Goal: Navigation & Orientation: Find specific page/section

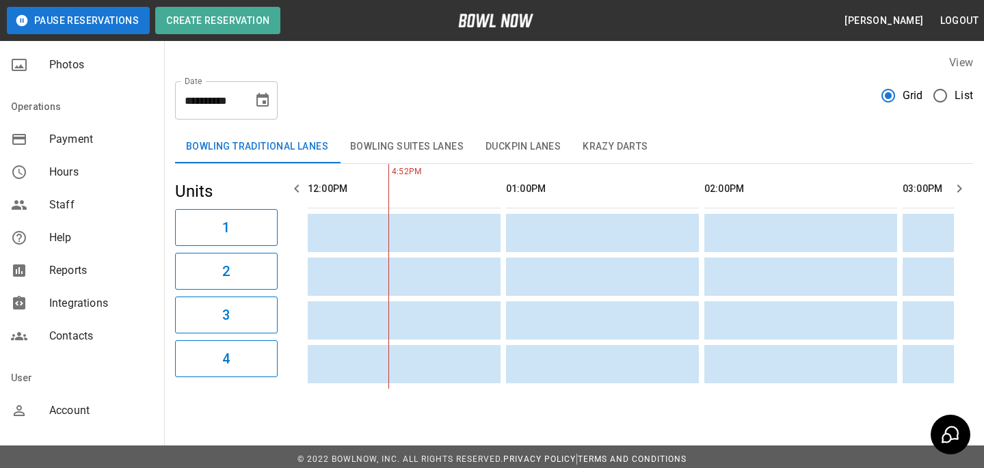
scroll to position [270, 0]
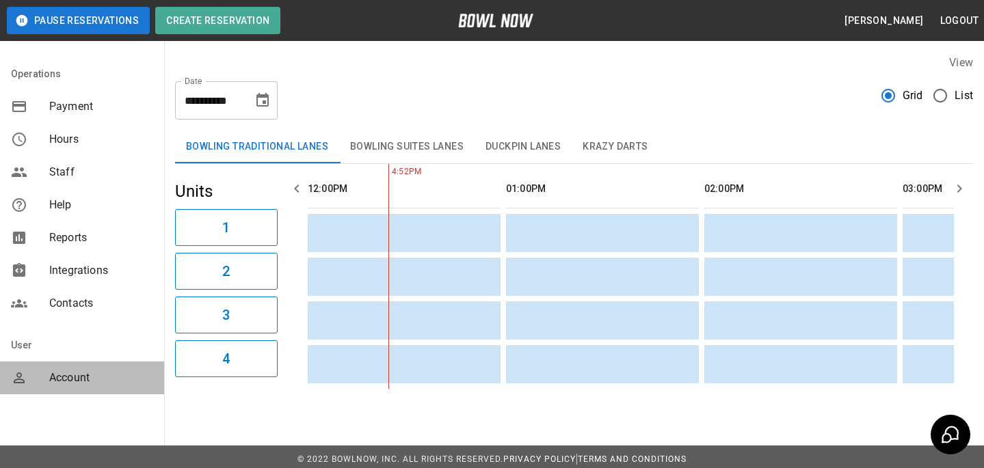
click at [79, 389] on div "Account" at bounding box center [82, 378] width 164 height 33
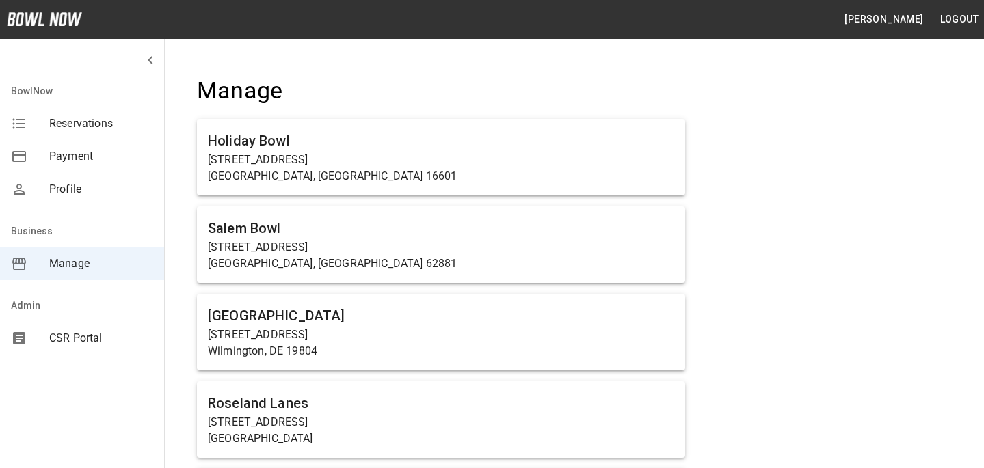
scroll to position [5595, 0]
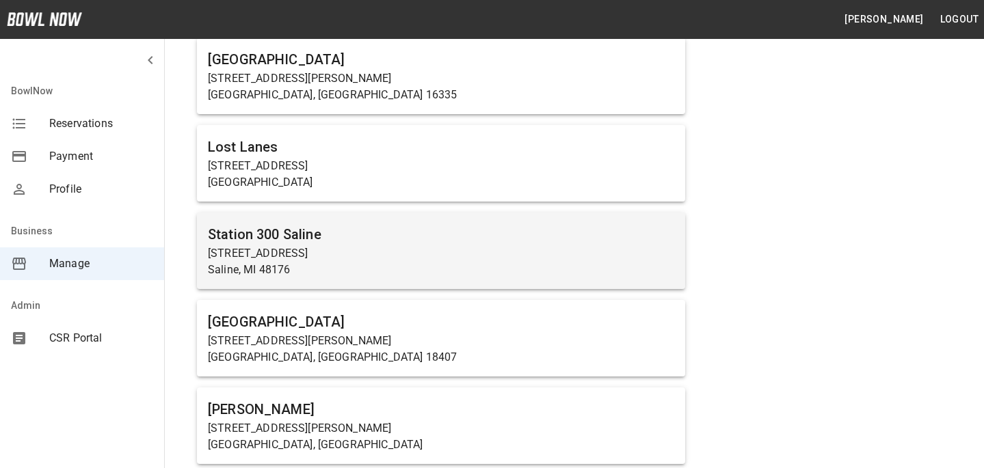
click at [428, 268] on p "Saline, MI 48176" at bounding box center [441, 270] width 466 height 16
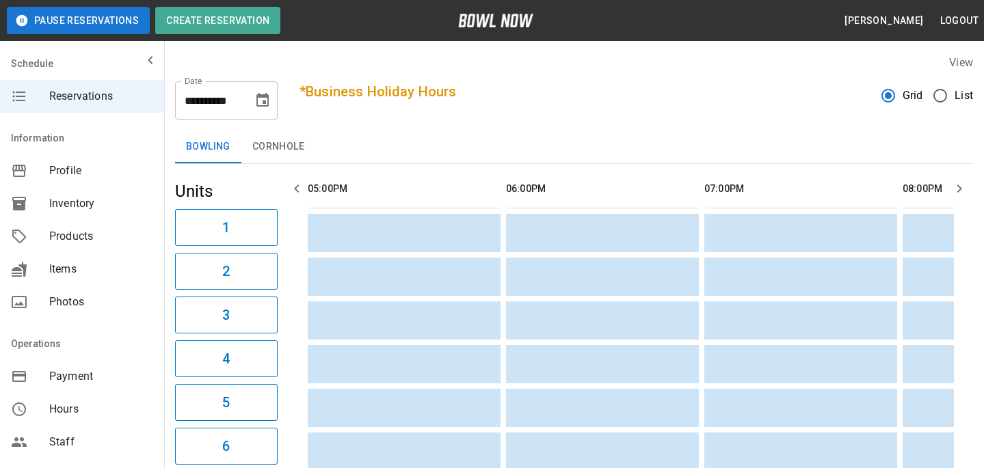
scroll to position [0, 991]
click at [364, 85] on h6 "* Business Holiday Hours" at bounding box center [377, 92] width 157 height 22
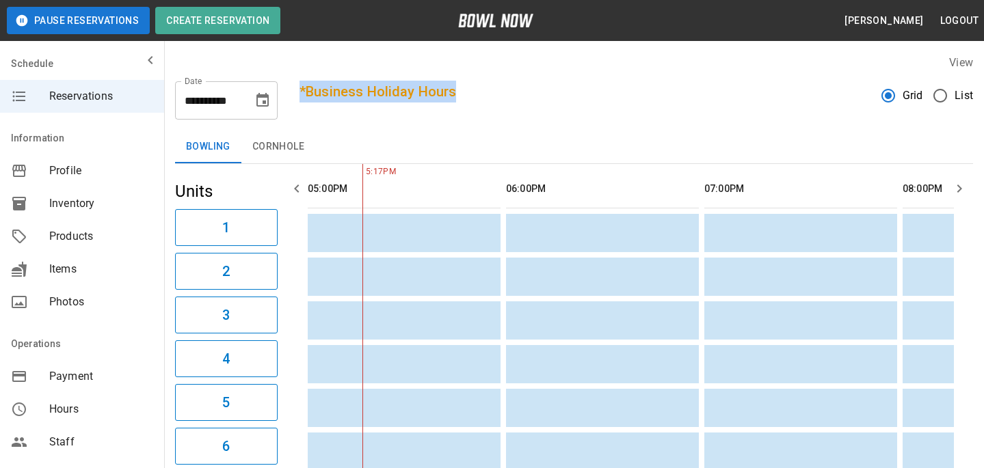
click at [364, 85] on h6 "* Business Holiday Hours" at bounding box center [377, 92] width 157 height 22
click at [464, 83] on div "**********" at bounding box center [574, 94] width 798 height 49
click at [281, 144] on button "Cornhole" at bounding box center [278, 147] width 74 height 33
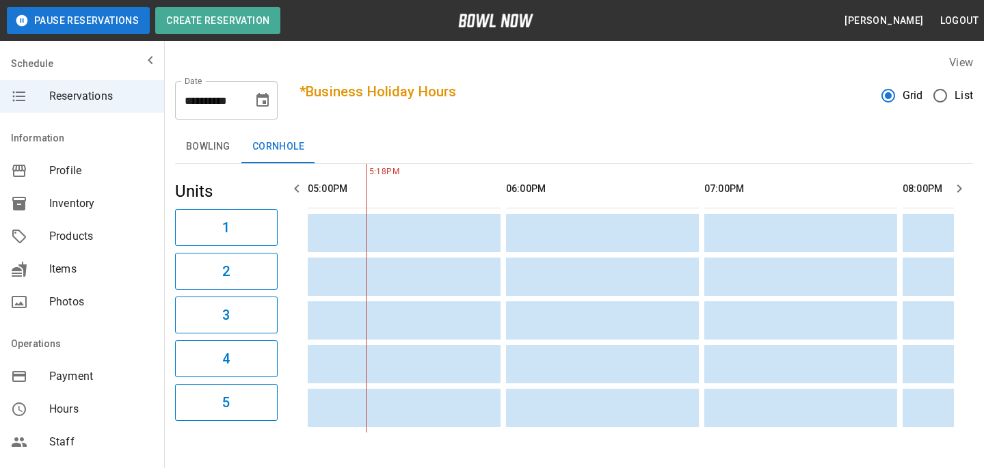
click at [191, 145] on button "Bowling" at bounding box center [208, 147] width 66 height 33
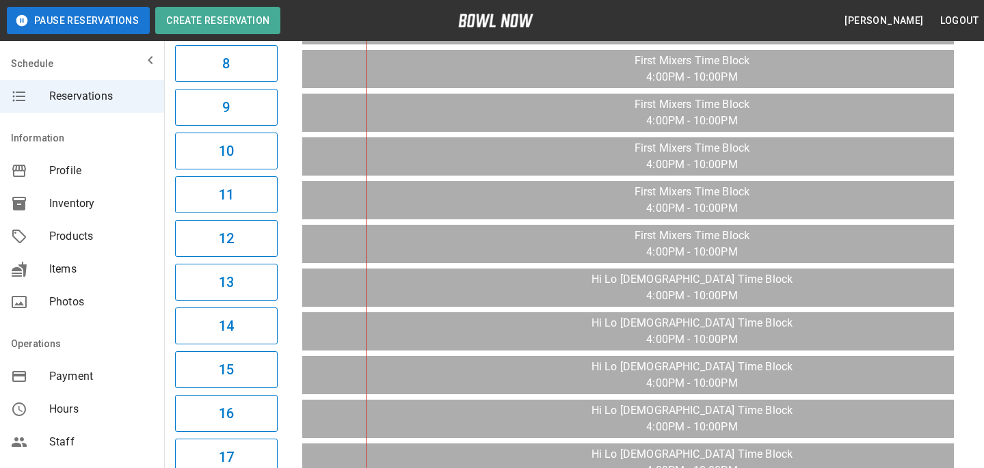
scroll to position [0, 0]
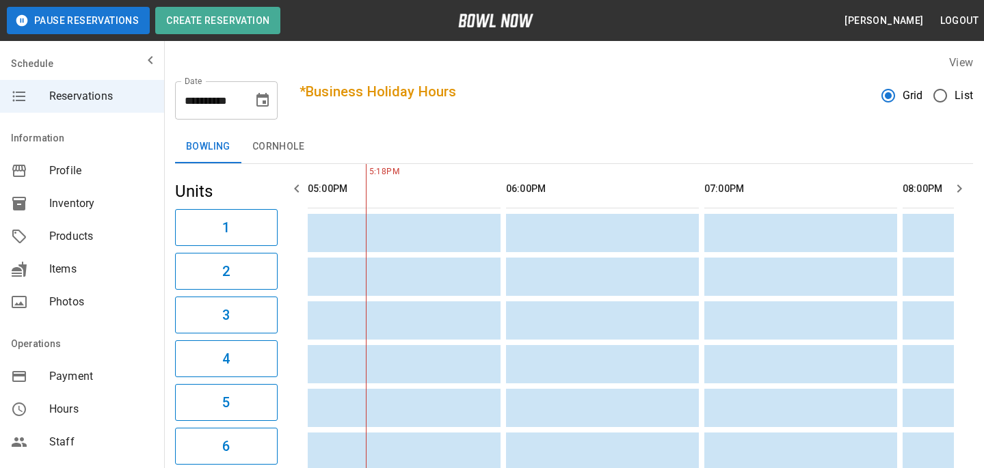
click at [107, 203] on span "Inventory" at bounding box center [101, 204] width 104 height 16
click at [80, 204] on span "Inventory" at bounding box center [101, 204] width 104 height 16
click at [92, 211] on span "Inventory" at bounding box center [101, 204] width 104 height 16
click at [110, 234] on span "Products" at bounding box center [101, 236] width 104 height 16
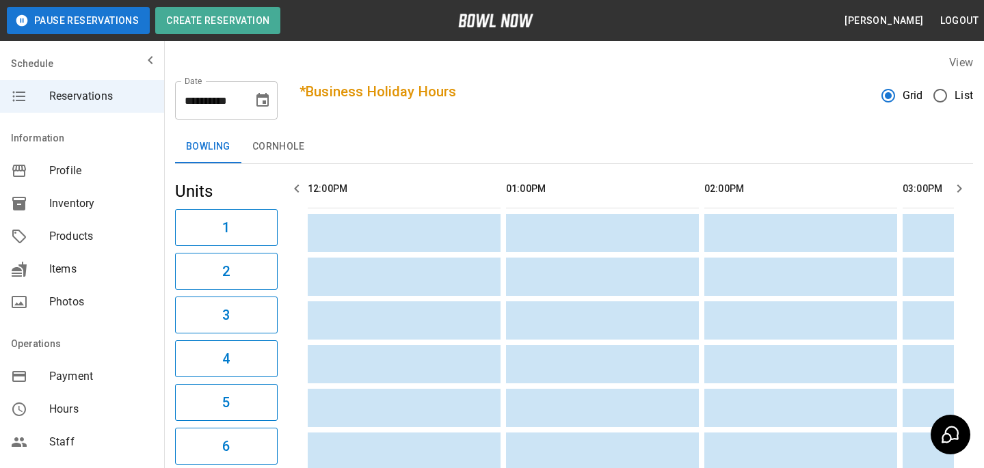
scroll to position [0, 991]
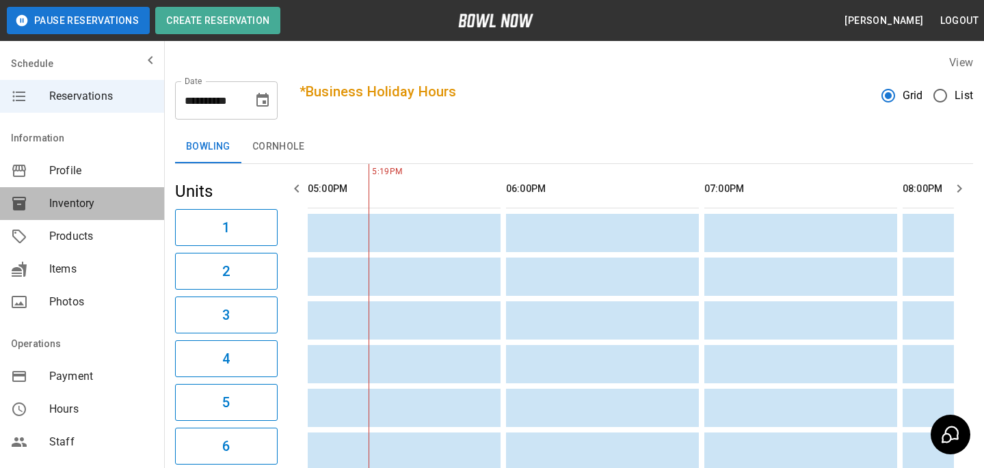
click at [114, 202] on span "Inventory" at bounding box center [101, 204] width 104 height 16
click at [104, 243] on span "Products" at bounding box center [101, 236] width 104 height 16
click at [105, 171] on span "Profile" at bounding box center [101, 171] width 104 height 16
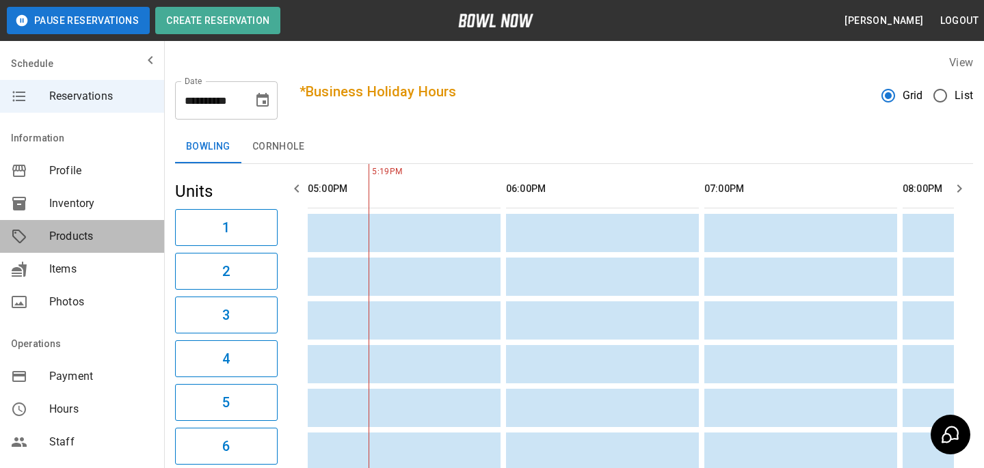
click at [109, 237] on span "Products" at bounding box center [101, 236] width 104 height 16
click at [109, 261] on span "Items" at bounding box center [101, 269] width 104 height 16
click at [109, 312] on div "Photos" at bounding box center [82, 302] width 164 height 33
click at [109, 383] on span "Payment" at bounding box center [101, 377] width 104 height 16
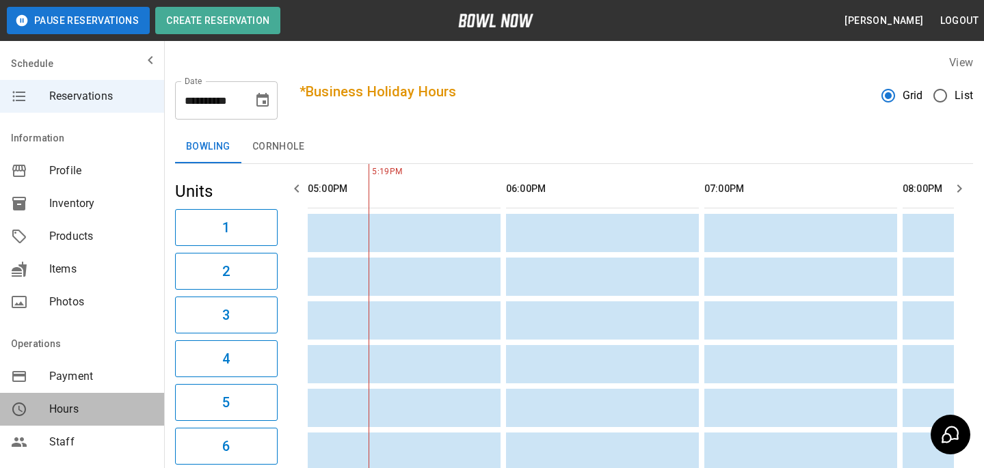
click at [111, 423] on div "Hours" at bounding box center [82, 409] width 164 height 33
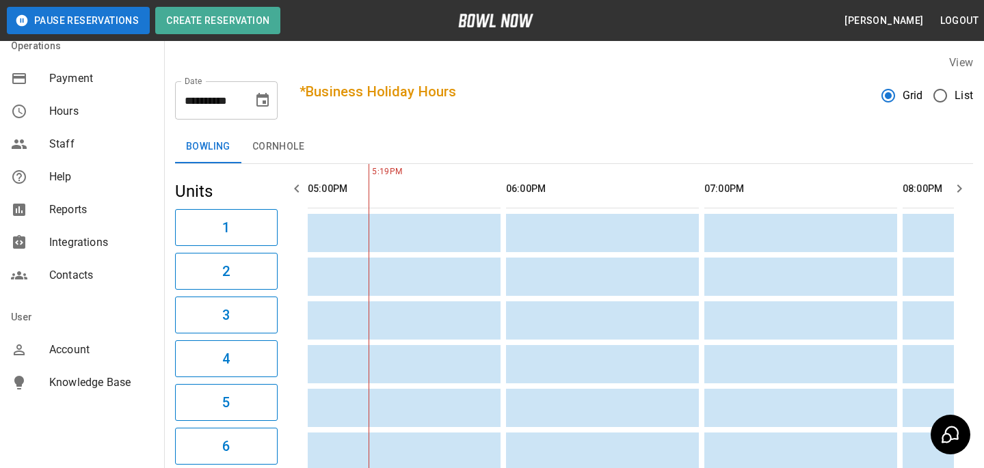
scroll to position [297, 0]
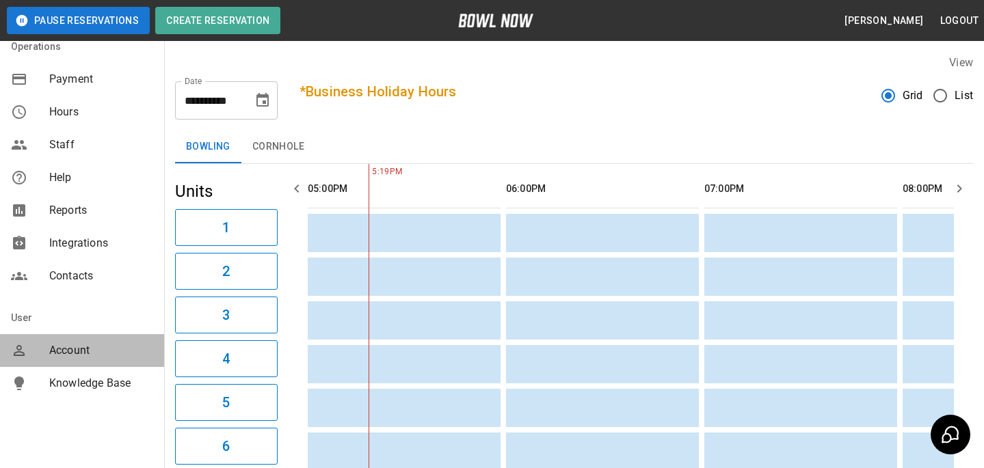
click at [103, 349] on span "Account" at bounding box center [101, 351] width 104 height 16
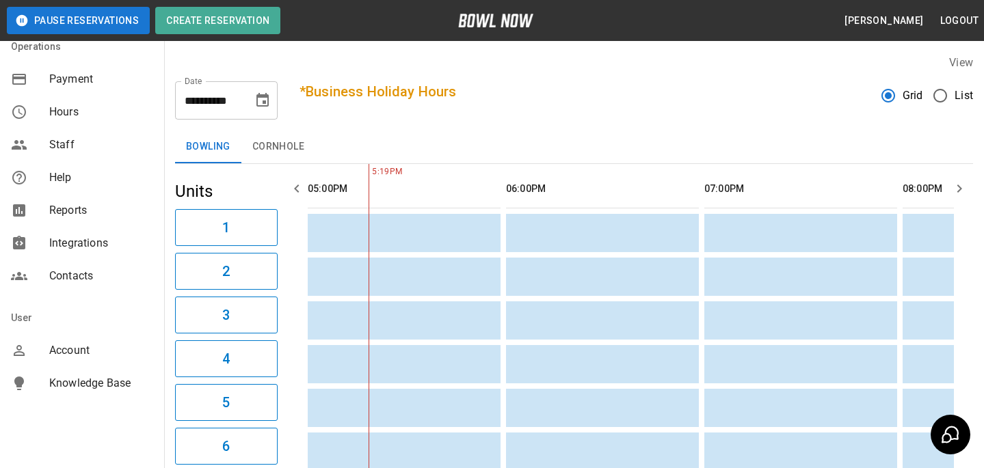
click at [109, 392] on div "Knowledge Base" at bounding box center [82, 383] width 164 height 33
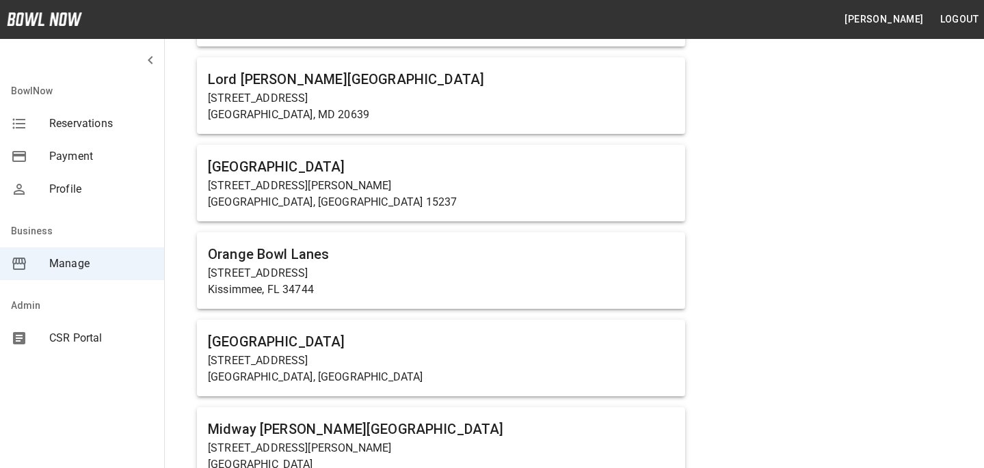
scroll to position [838, 0]
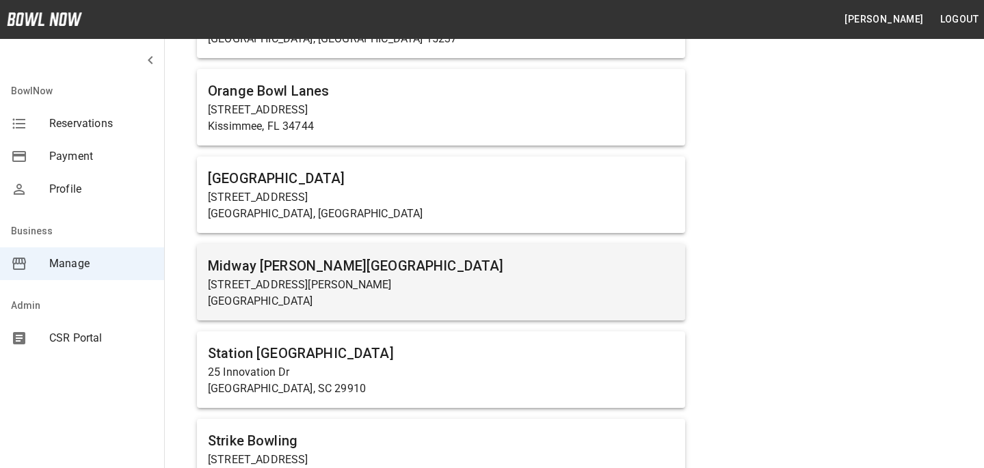
click at [356, 271] on h6 "Midway [PERSON_NAME][GEOGRAPHIC_DATA]" at bounding box center [441, 266] width 466 height 22
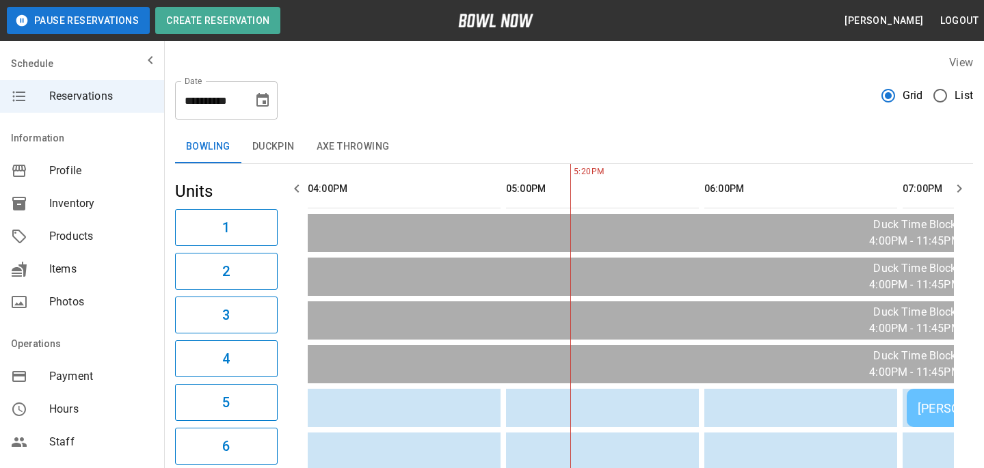
scroll to position [0, 198]
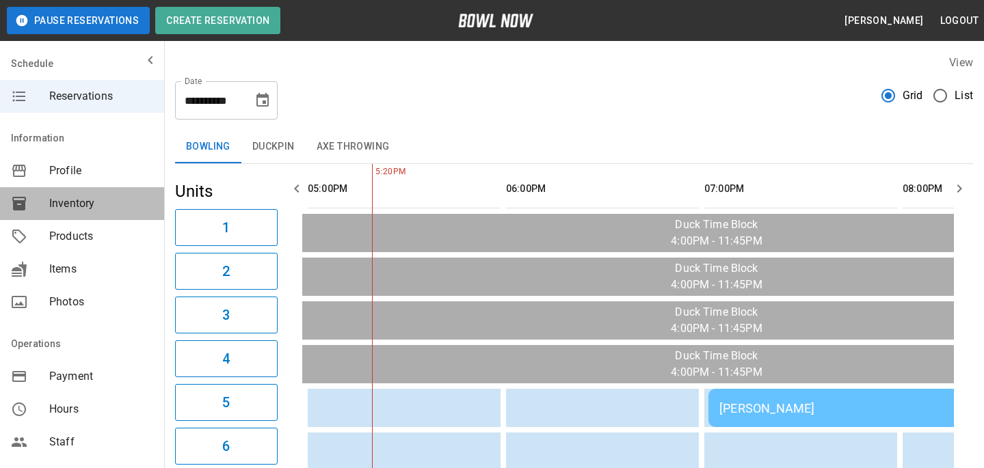
click at [106, 204] on span "Inventory" at bounding box center [101, 204] width 104 height 16
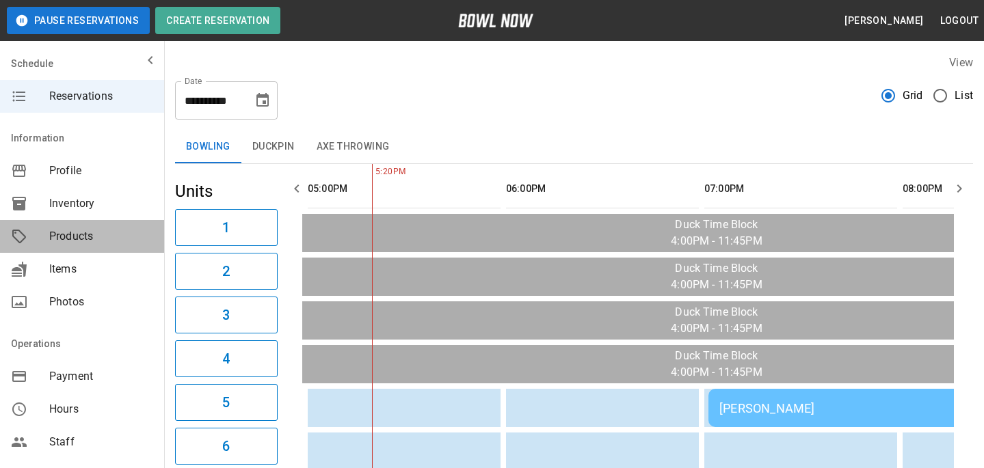
click at [105, 240] on span "Products" at bounding box center [101, 236] width 104 height 16
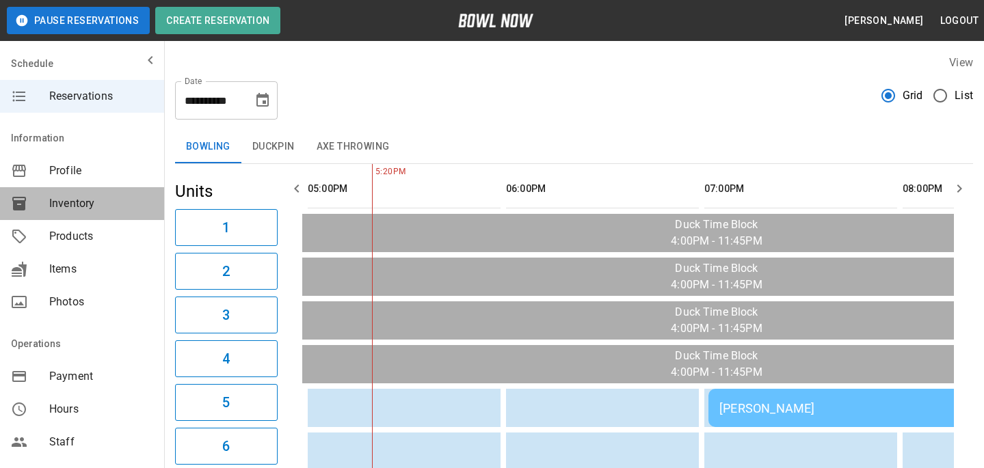
click at [106, 211] on span "Inventory" at bounding box center [101, 204] width 104 height 16
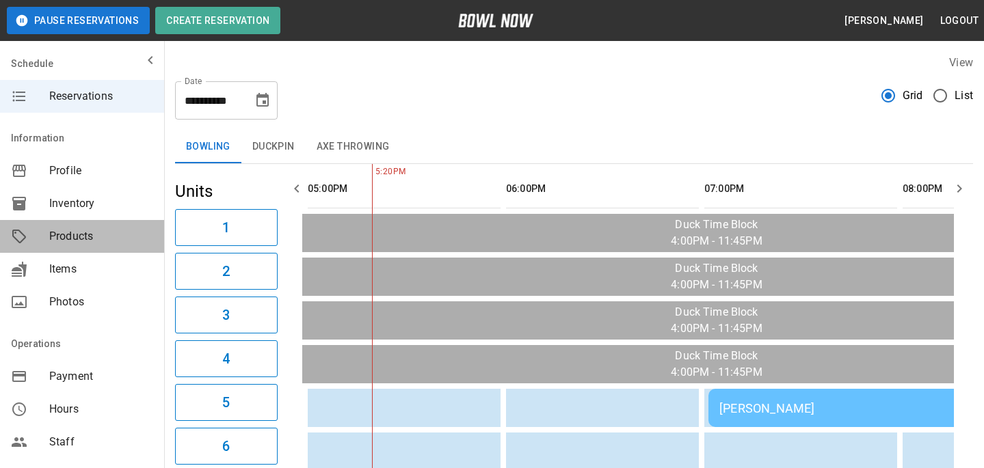
click at [105, 232] on span "Products" at bounding box center [101, 236] width 104 height 16
click at [107, 207] on span "Inventory" at bounding box center [101, 204] width 104 height 16
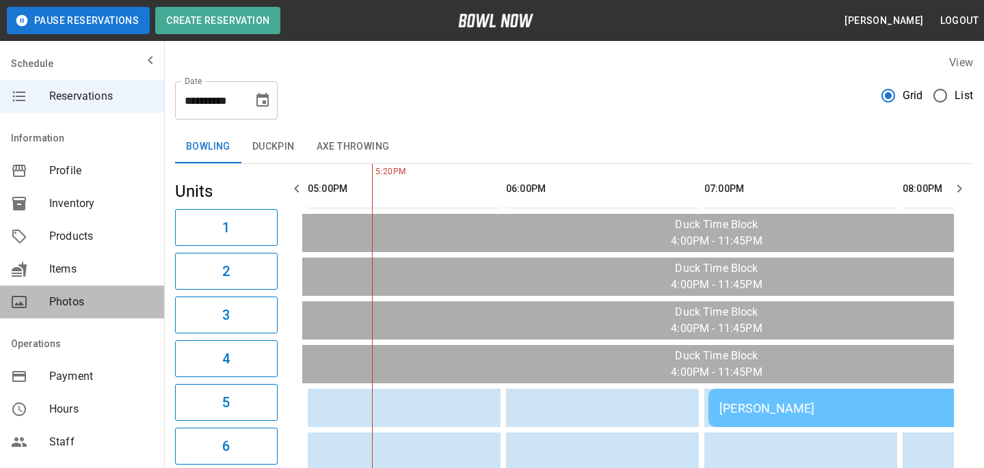
click at [106, 288] on div "Photos" at bounding box center [82, 302] width 164 height 33
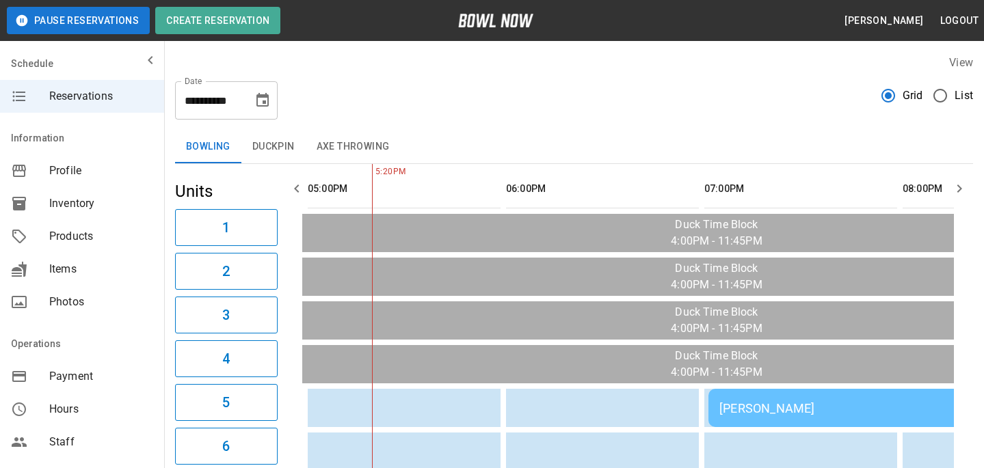
click at [104, 366] on div "Payment" at bounding box center [82, 376] width 164 height 33
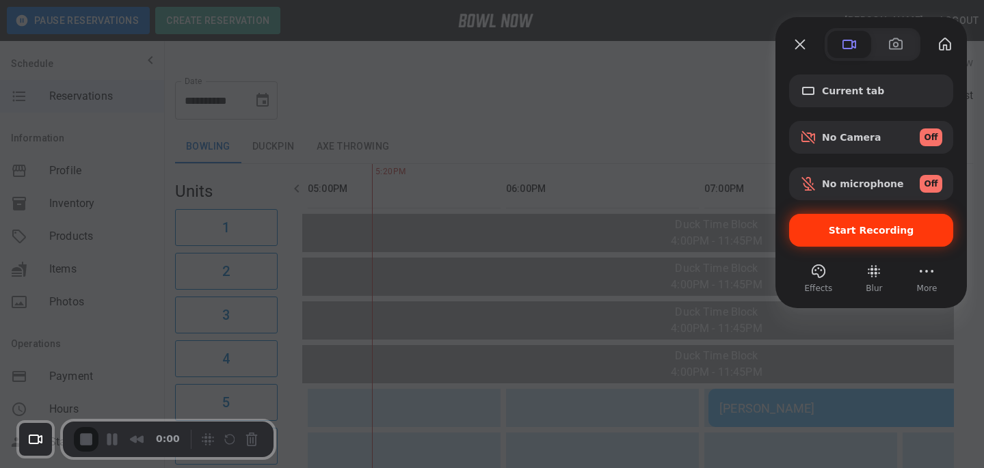
click at [840, 219] on div "Start Recording" at bounding box center [871, 230] width 164 height 33
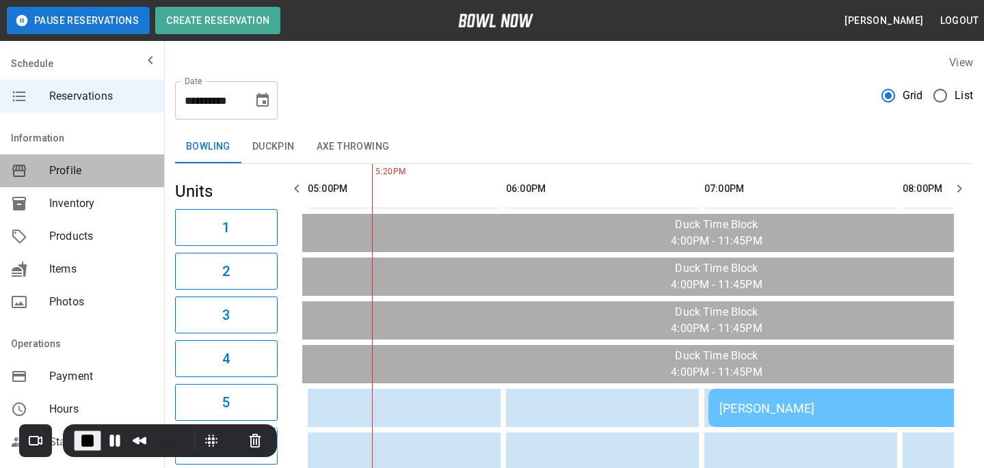
click at [98, 176] on span "Profile" at bounding box center [101, 171] width 104 height 16
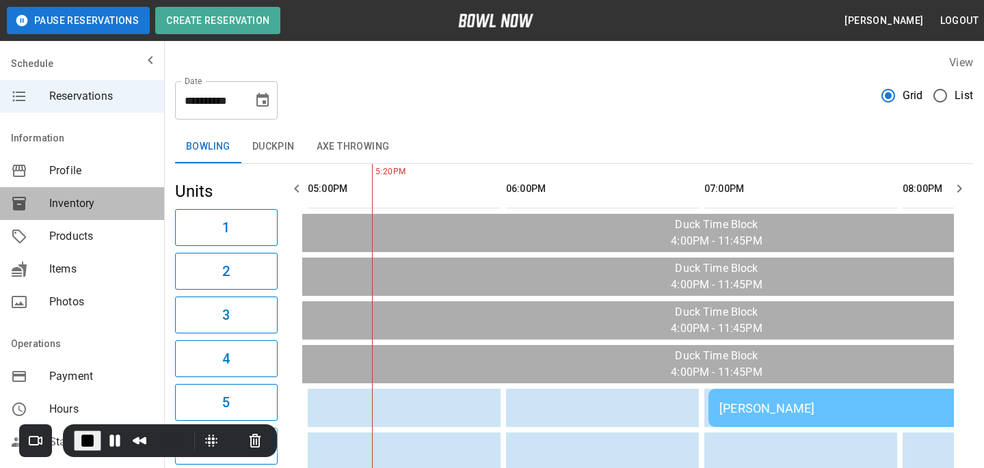
click at [109, 204] on span "Inventory" at bounding box center [101, 204] width 104 height 16
click at [109, 236] on span "Products" at bounding box center [101, 236] width 104 height 16
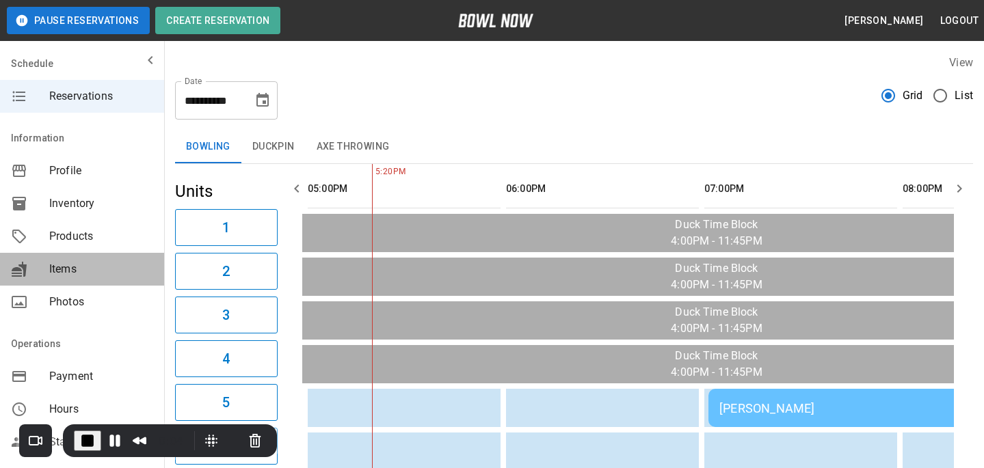
click at [109, 271] on span "Items" at bounding box center [101, 269] width 104 height 16
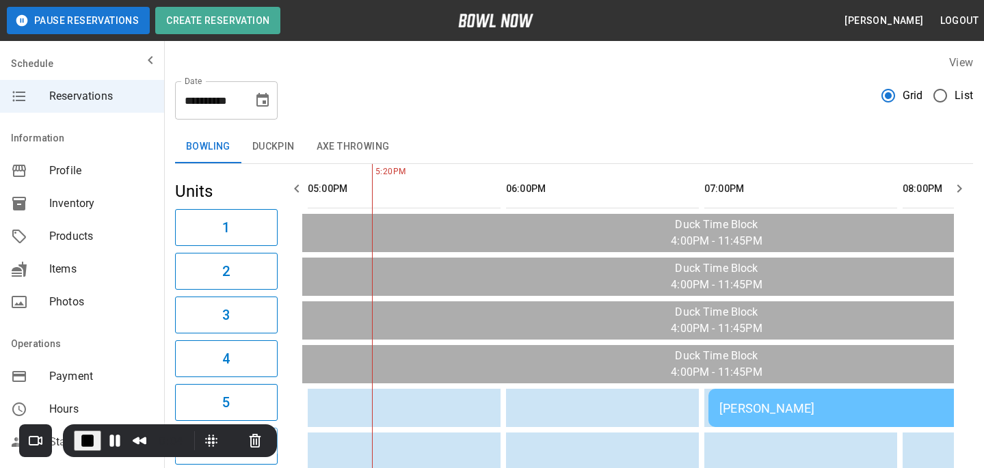
click at [109, 301] on span "Photos" at bounding box center [101, 302] width 104 height 16
click at [115, 238] on span "Products" at bounding box center [101, 236] width 104 height 16
click at [115, 208] on span "Inventory" at bounding box center [101, 204] width 104 height 16
click at [121, 174] on span "Profile" at bounding box center [101, 171] width 104 height 16
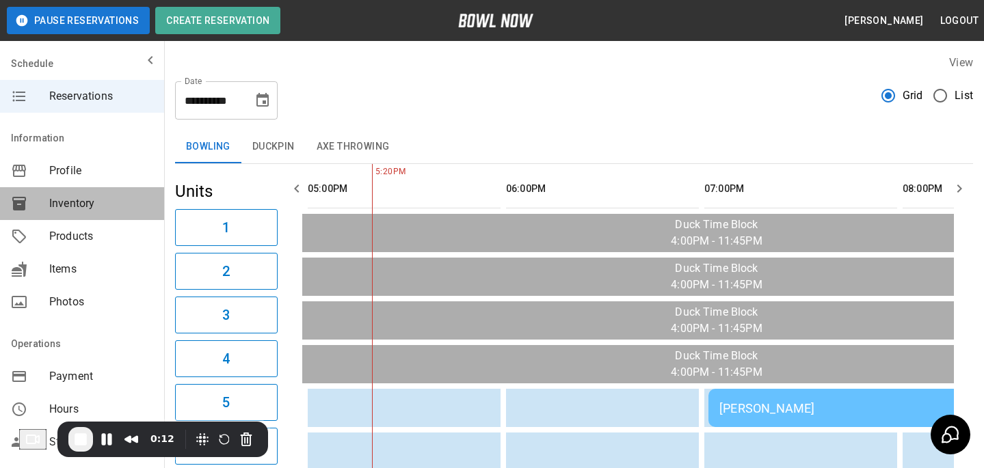
click at [98, 190] on div "Inventory" at bounding box center [82, 203] width 164 height 33
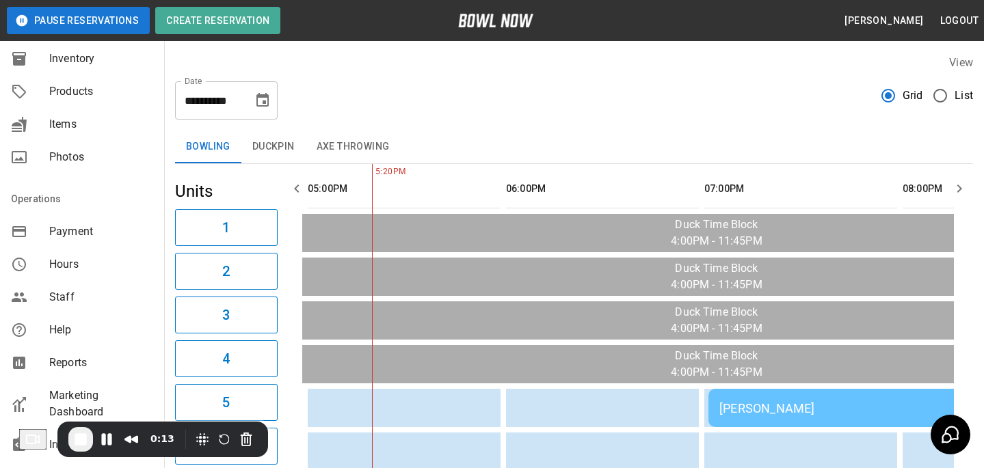
scroll to position [146, 0]
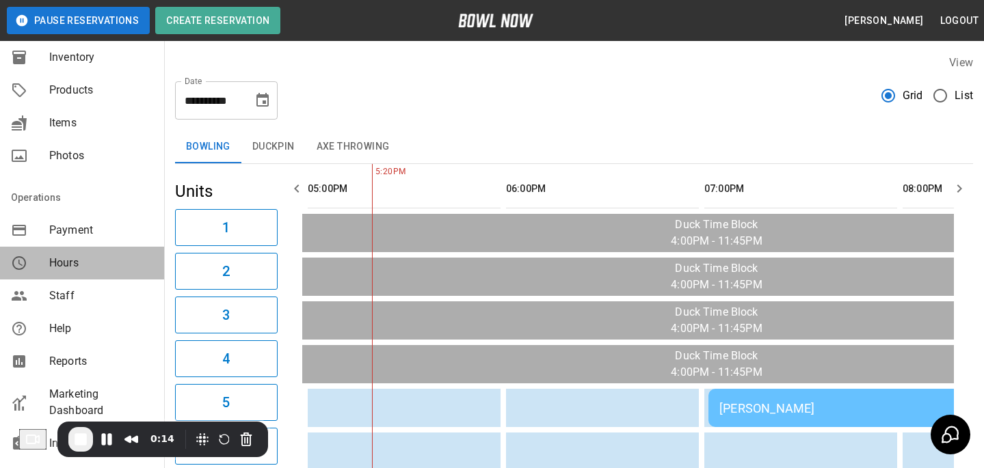
click at [122, 258] on span "Hours" at bounding box center [101, 263] width 104 height 16
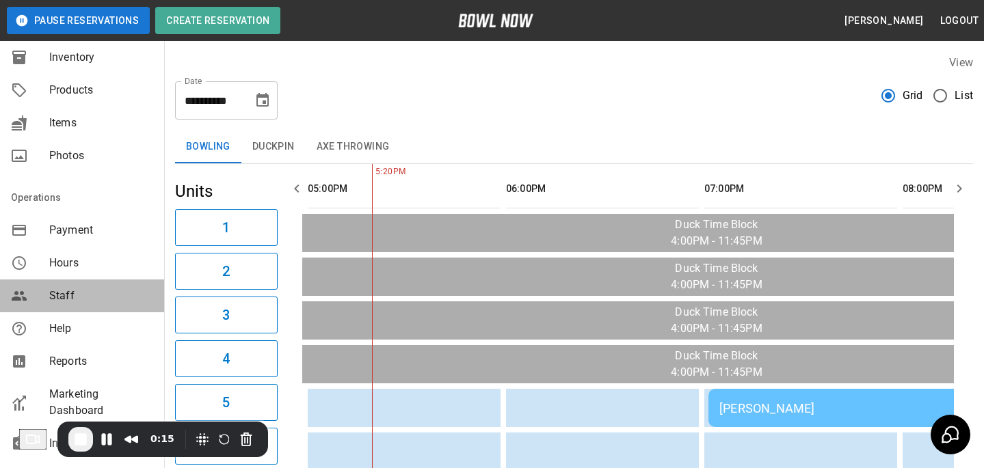
click at [122, 305] on div "Staff" at bounding box center [82, 296] width 164 height 33
click at [118, 336] on span "Help" at bounding box center [101, 329] width 104 height 16
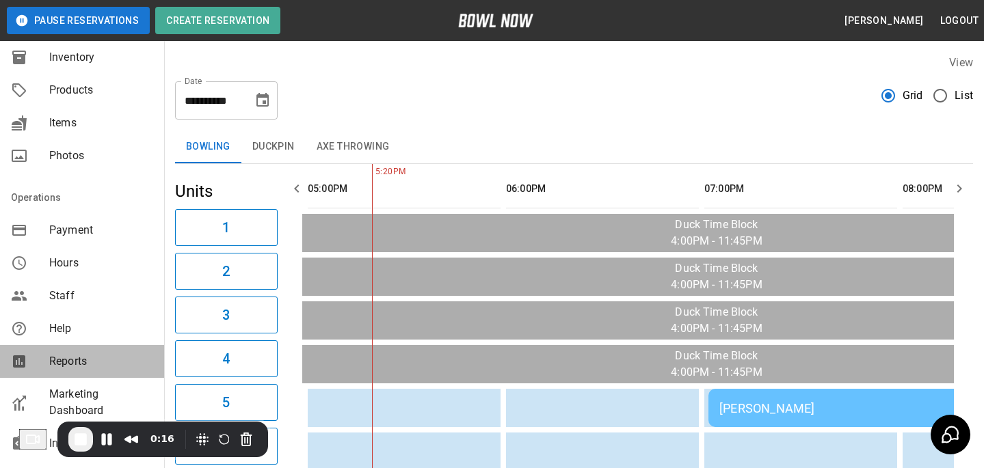
click at [118, 349] on div "Reports" at bounding box center [82, 361] width 164 height 33
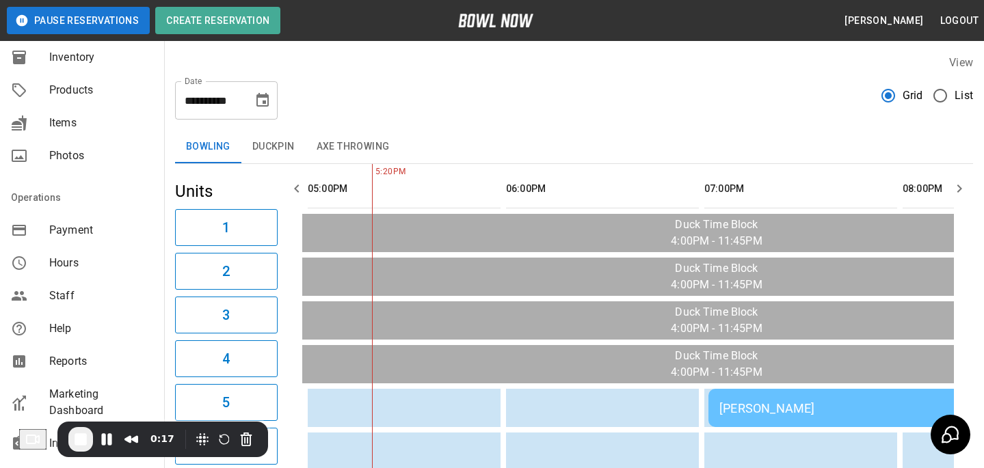
scroll to position [207, 0]
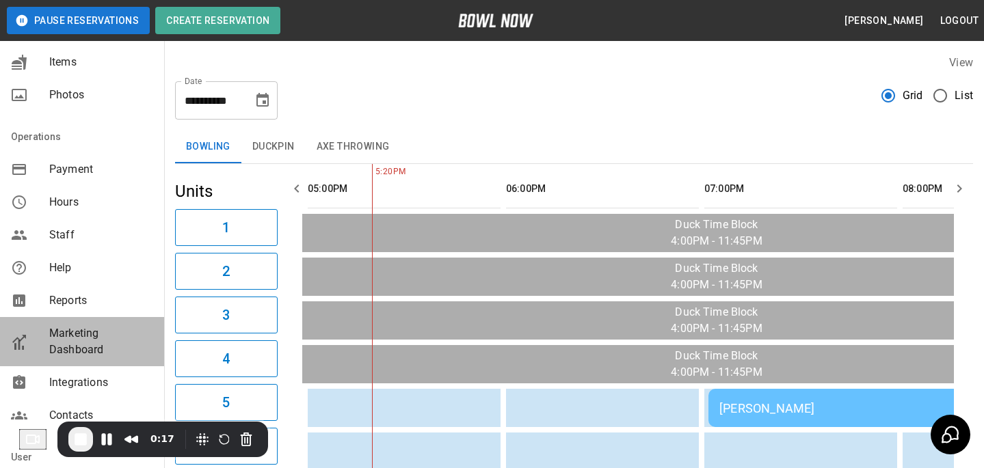
click at [118, 346] on span "Marketing Dashboard" at bounding box center [101, 341] width 104 height 33
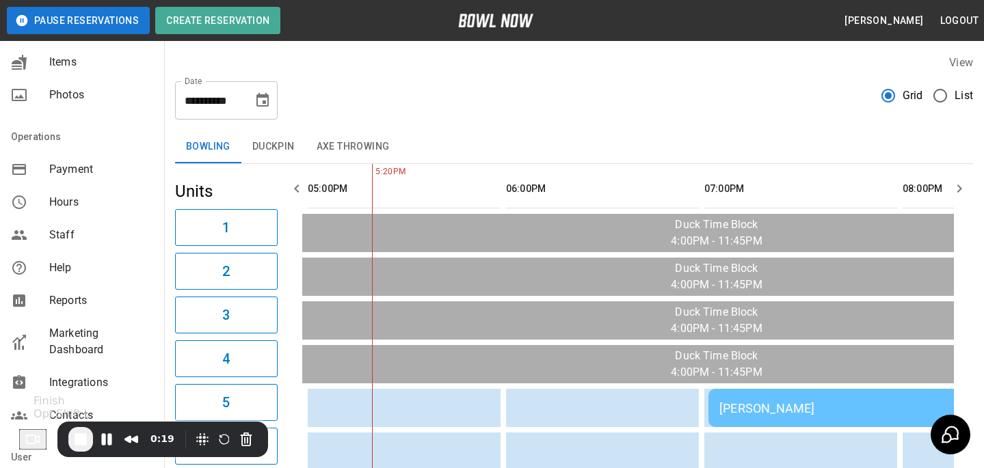
click at [93, 440] on button "End Recording" at bounding box center [80, 439] width 25 height 25
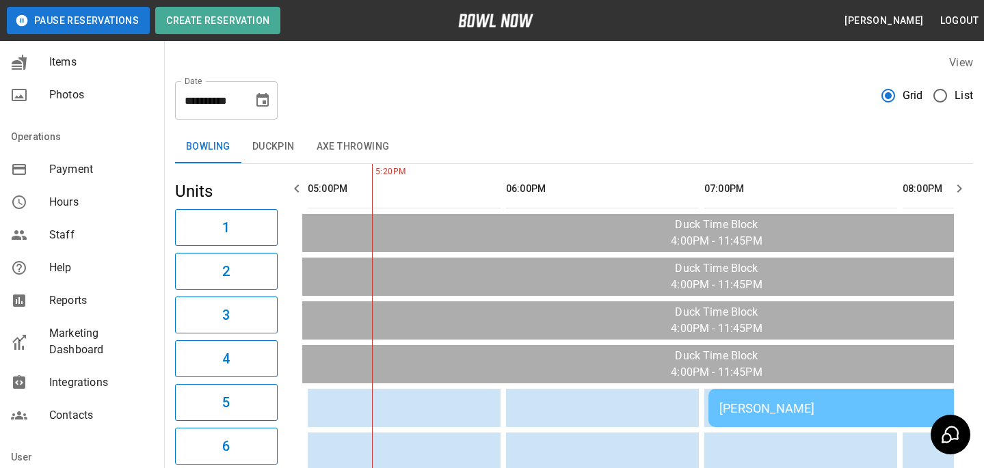
click at [799, 403] on div "[PERSON_NAME]" at bounding box center [855, 408] width 272 height 14
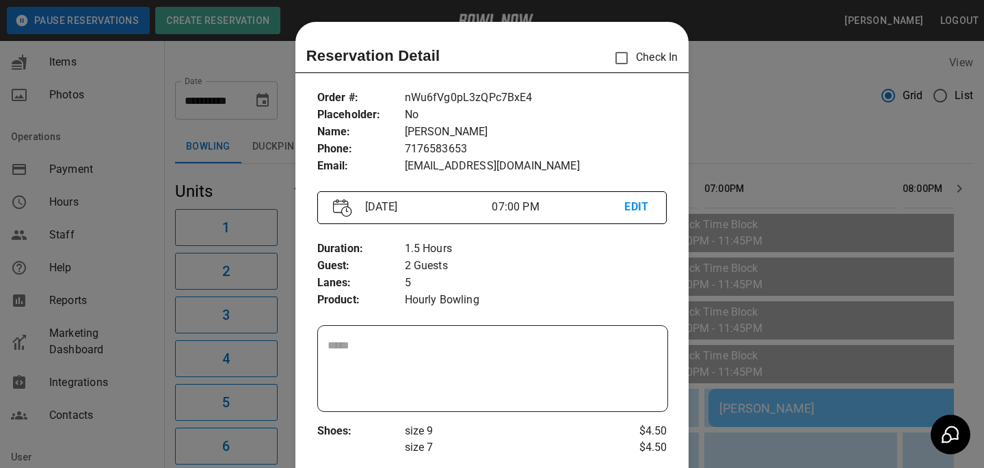
scroll to position [22, 0]
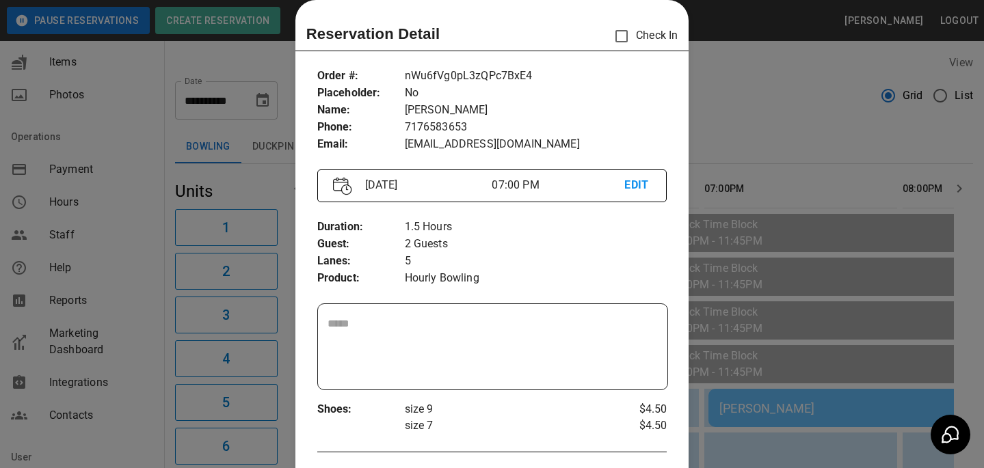
click at [766, 254] on div at bounding box center [492, 234] width 984 height 468
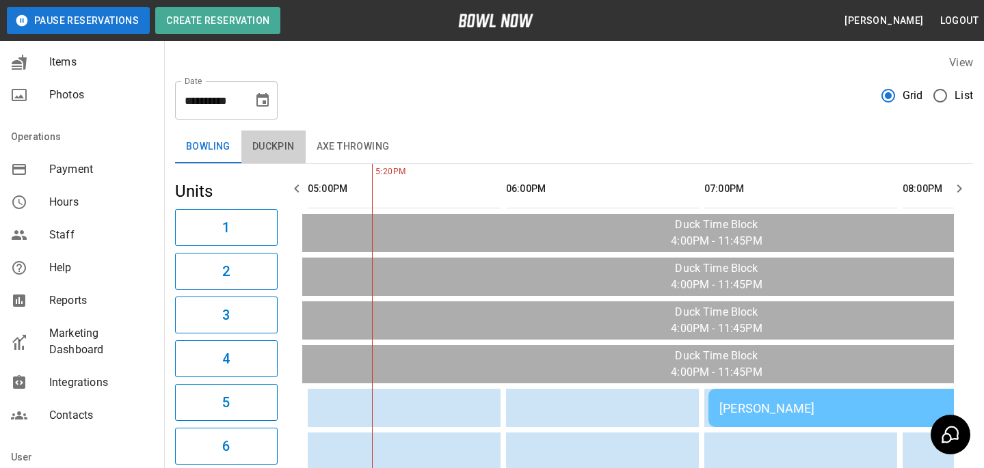
click at [289, 153] on button "Duckpin" at bounding box center [273, 147] width 64 height 33
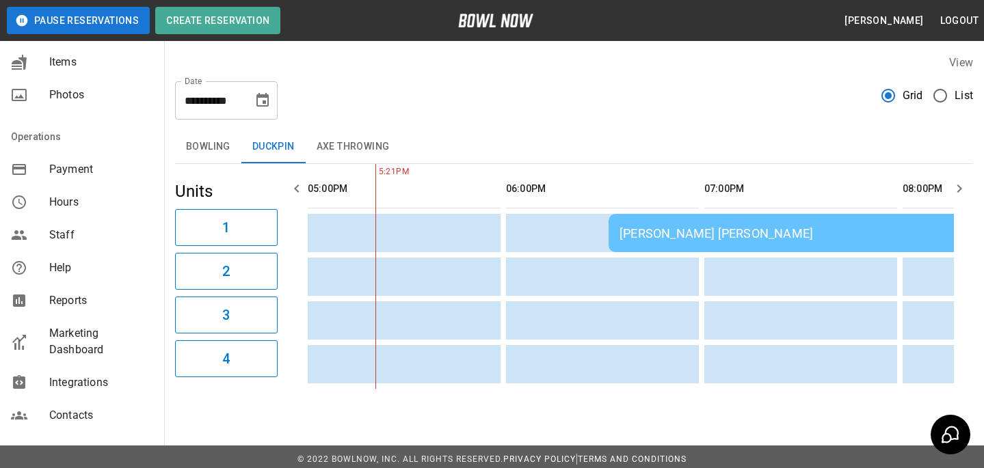
click at [362, 159] on button "Axe Throwing" at bounding box center [353, 147] width 95 height 33
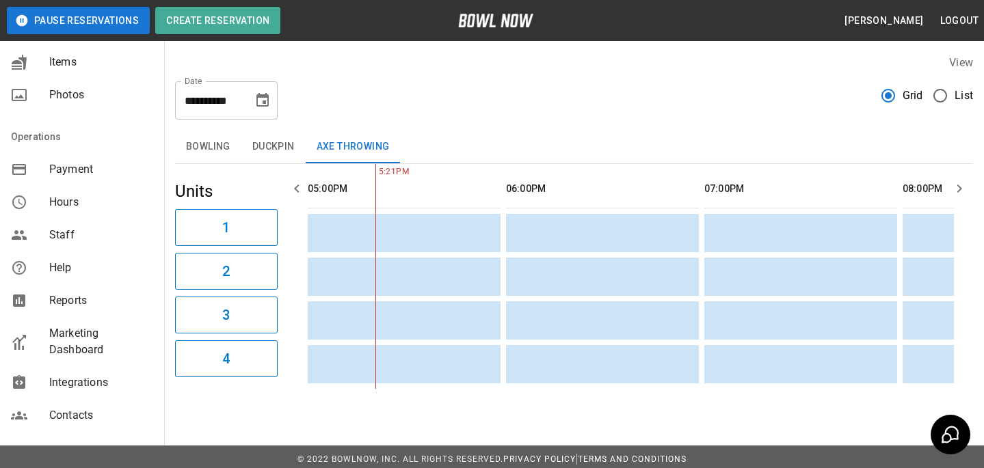
click at [203, 150] on button "Bowling" at bounding box center [208, 147] width 66 height 33
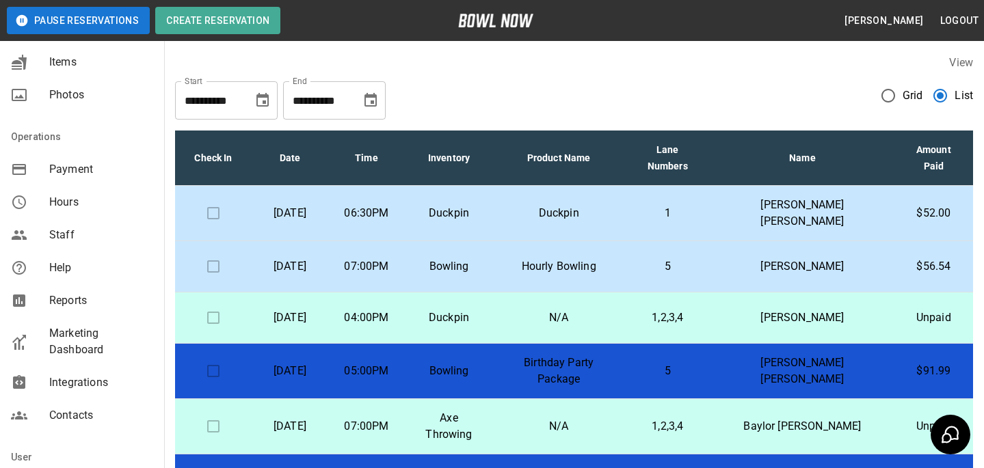
click at [570, 338] on td "N/A" at bounding box center [558, 318] width 131 height 51
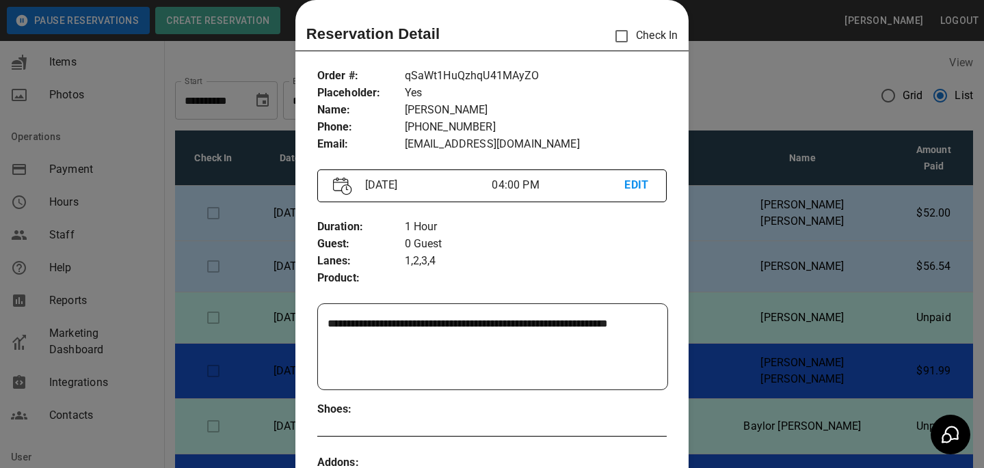
click at [689, 267] on div at bounding box center [492, 234] width 984 height 468
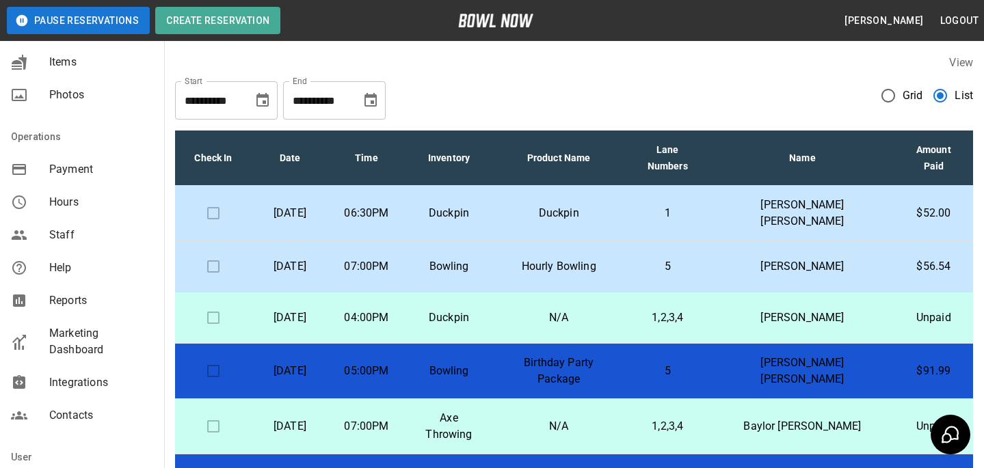
scroll to position [0, 0]
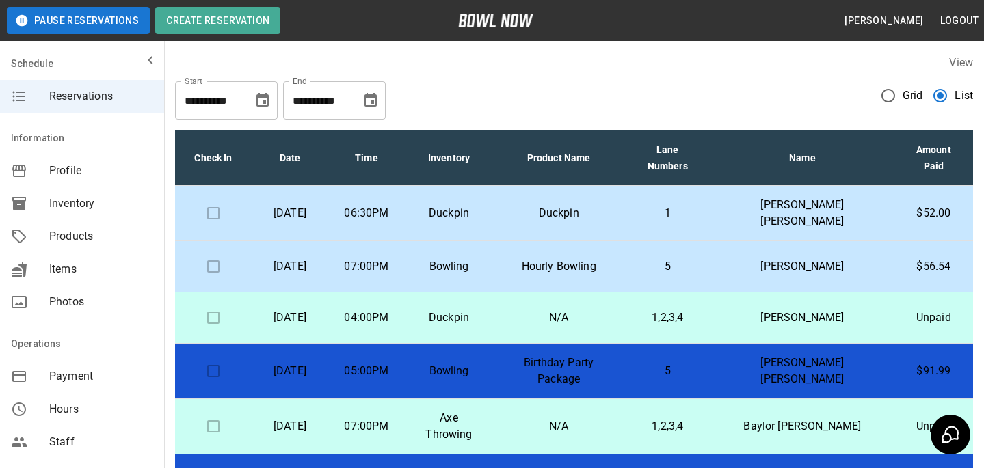
click at [74, 189] on div "Inventory" at bounding box center [82, 203] width 164 height 33
click at [79, 178] on span "Profile" at bounding box center [101, 171] width 104 height 16
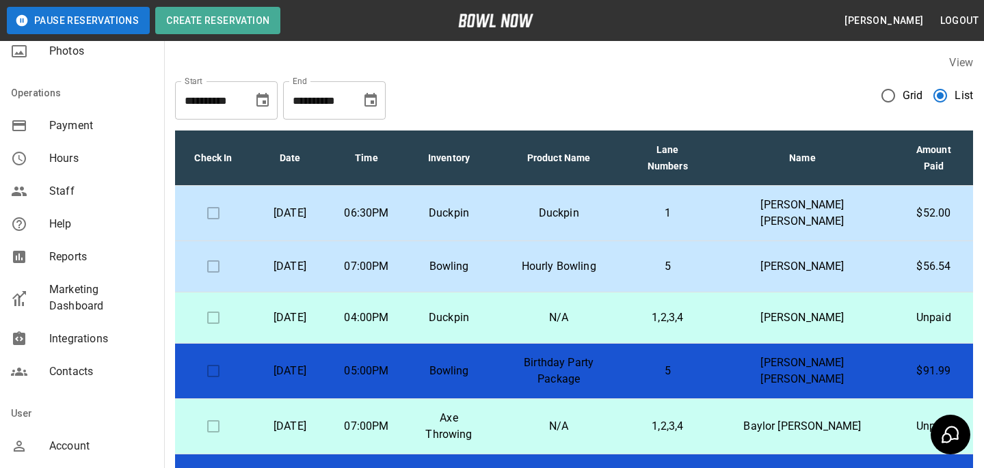
scroll to position [344, 0]
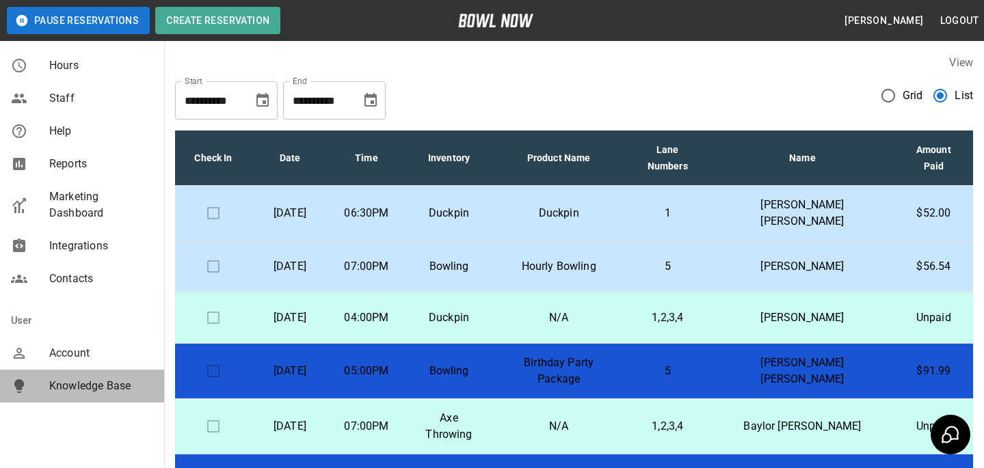
click at [67, 391] on span "Knowledge Base" at bounding box center [101, 386] width 104 height 16
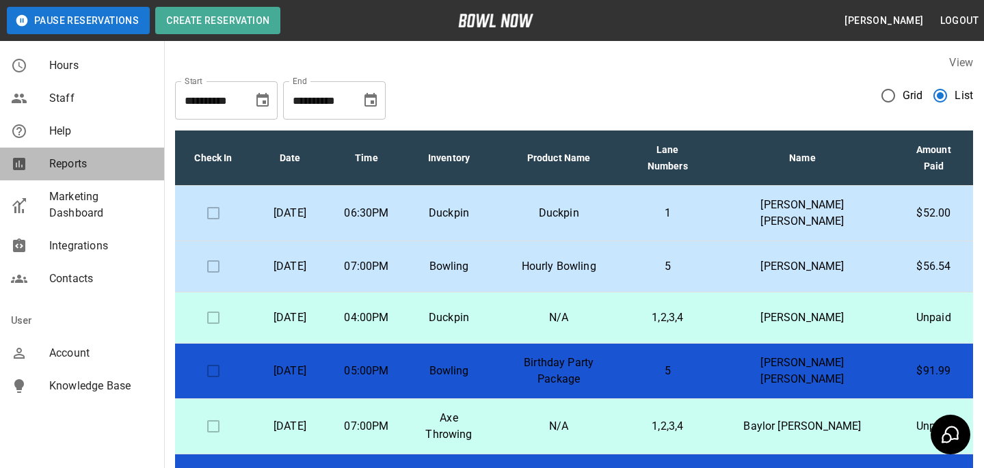
click at [132, 168] on span "Reports" at bounding box center [101, 164] width 104 height 16
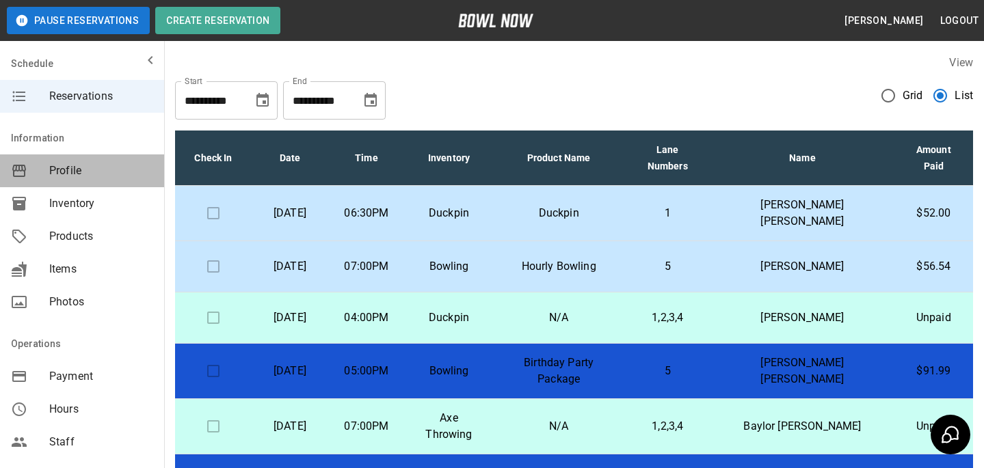
click at [132, 168] on span "Profile" at bounding box center [101, 171] width 104 height 16
click at [133, 57] on div "mailbox folders" at bounding box center [82, 59] width 164 height 27
click at [133, 90] on span "Reservations" at bounding box center [101, 96] width 104 height 16
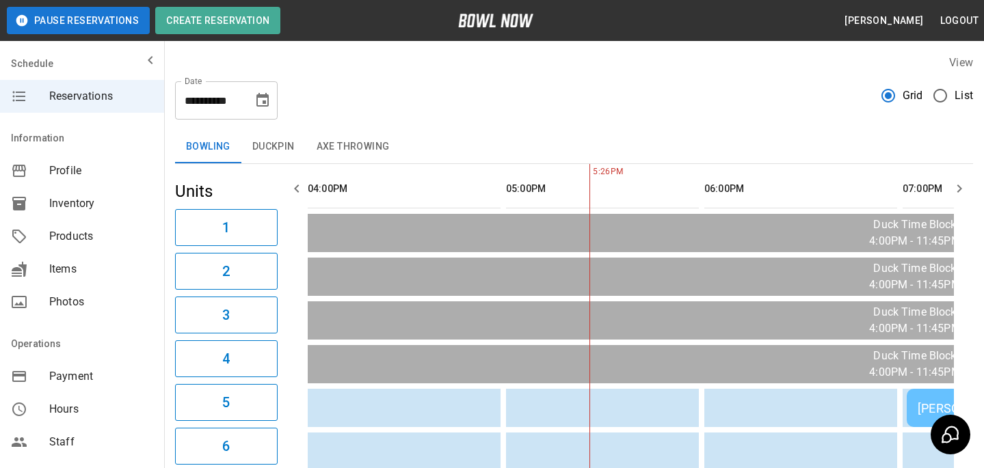
scroll to position [0, 198]
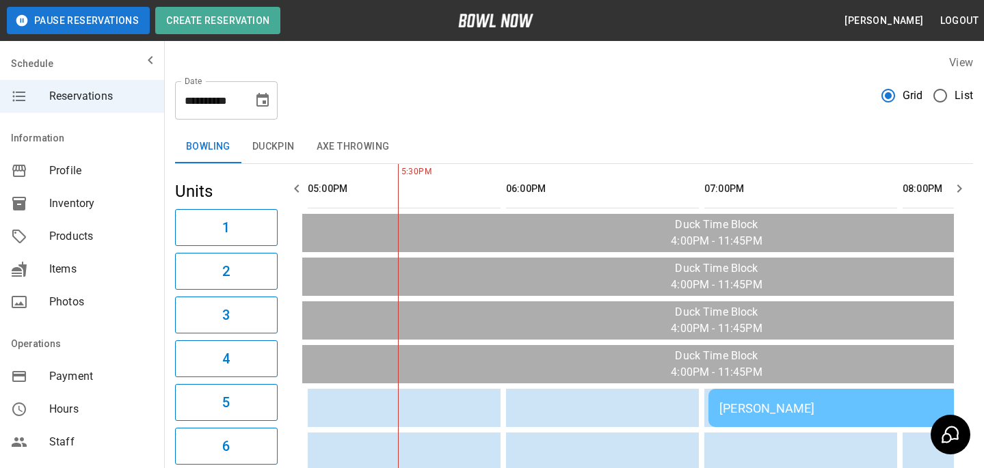
click at [66, 182] on div "Profile" at bounding box center [82, 171] width 164 height 33
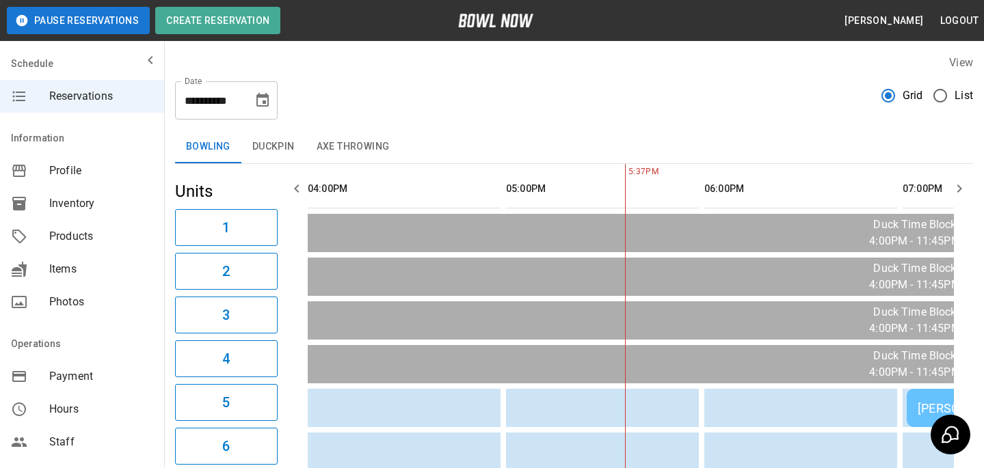
scroll to position [0, 198]
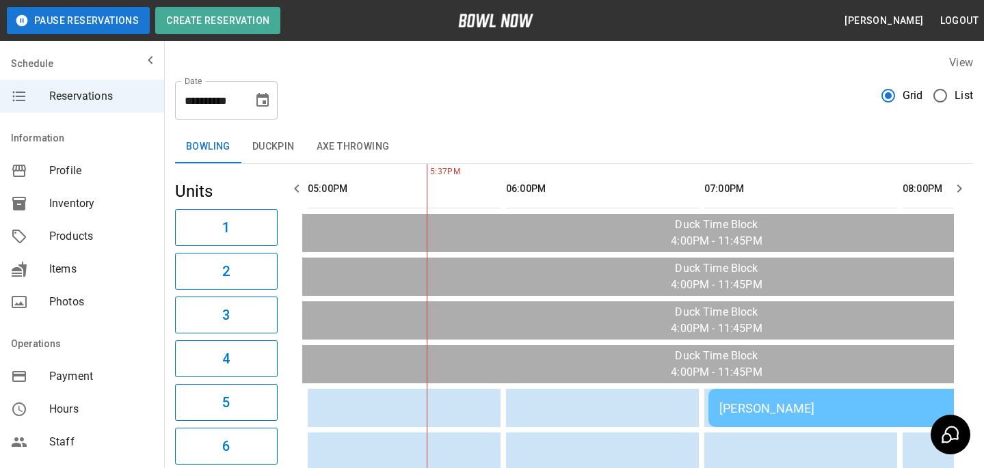
click at [83, 172] on span "Profile" at bounding box center [101, 171] width 104 height 16
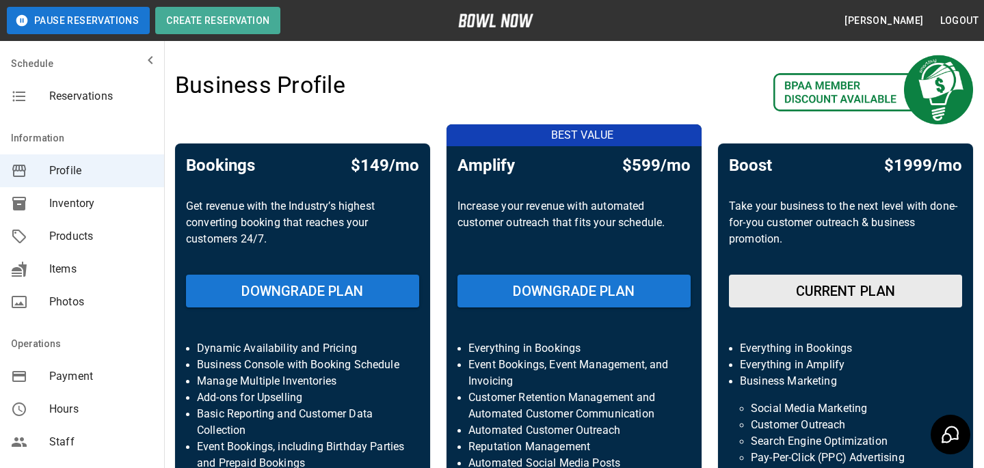
scroll to position [319, 0]
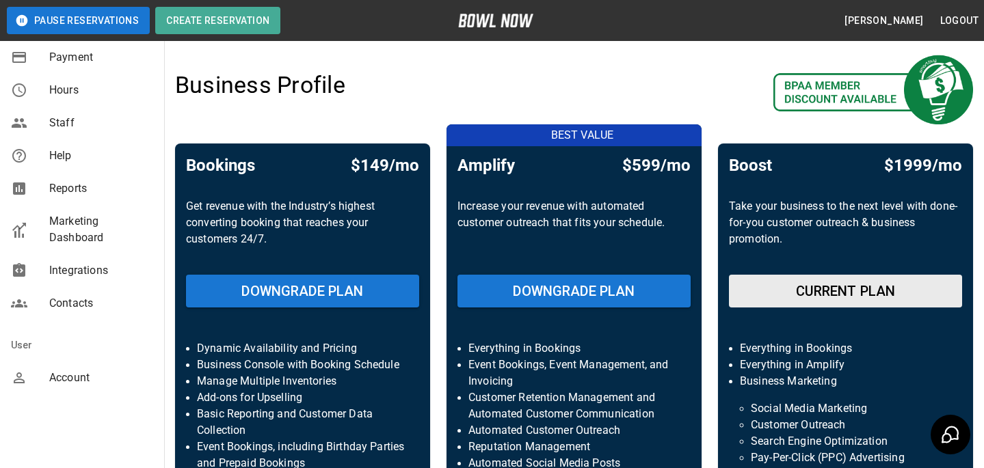
click at [53, 376] on span "Account" at bounding box center [101, 378] width 104 height 16
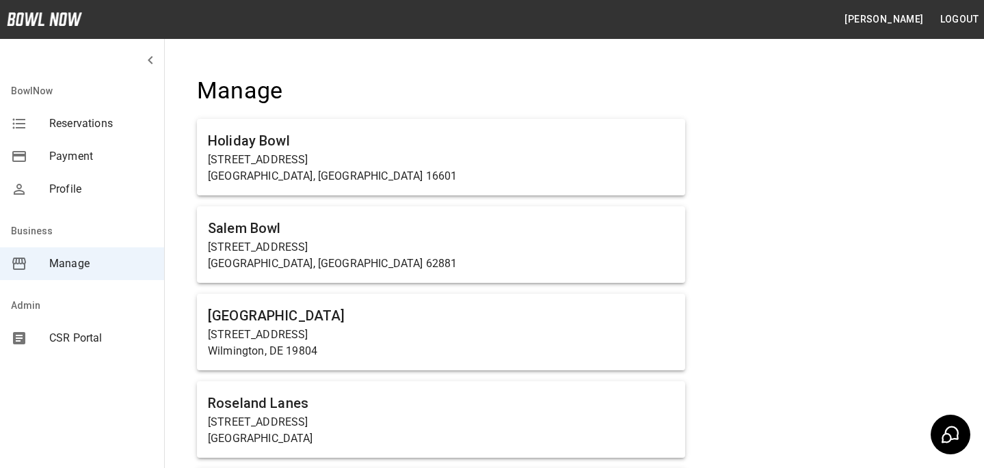
scroll to position [344, 0]
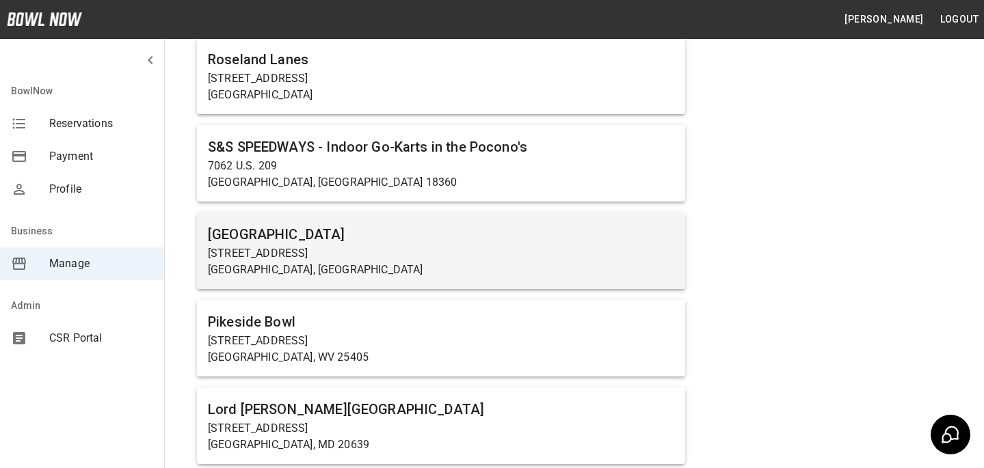
click at [270, 265] on p "[GEOGRAPHIC_DATA], [GEOGRAPHIC_DATA]" at bounding box center [441, 270] width 466 height 16
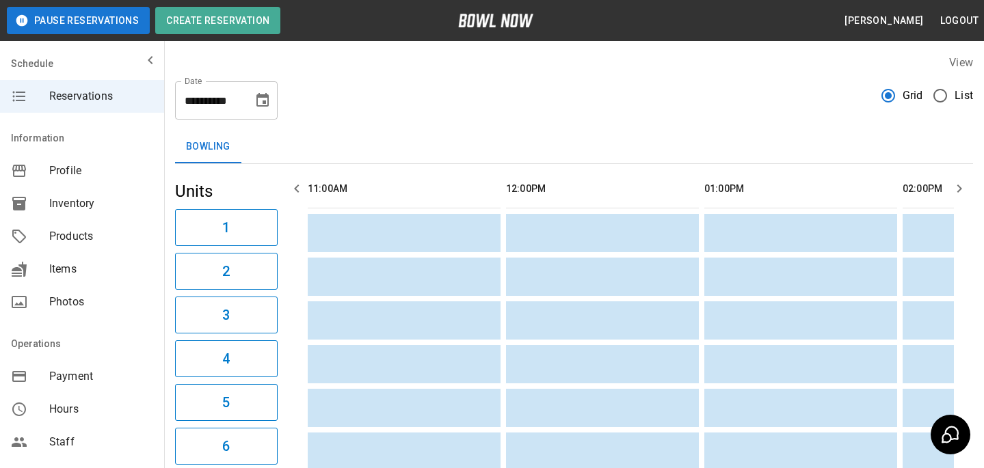
scroll to position [0, 1190]
click at [92, 388] on div "Payment" at bounding box center [82, 376] width 164 height 33
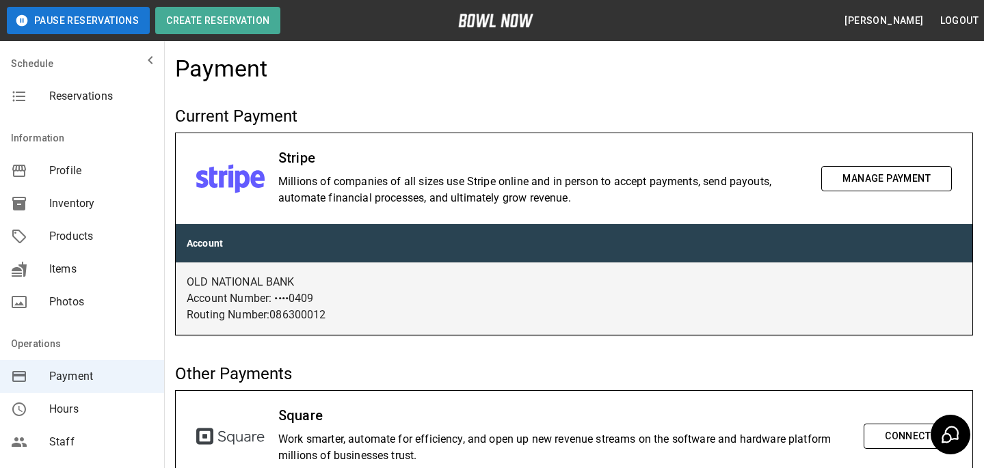
click at [113, 106] on div "Reservations" at bounding box center [82, 96] width 164 height 33
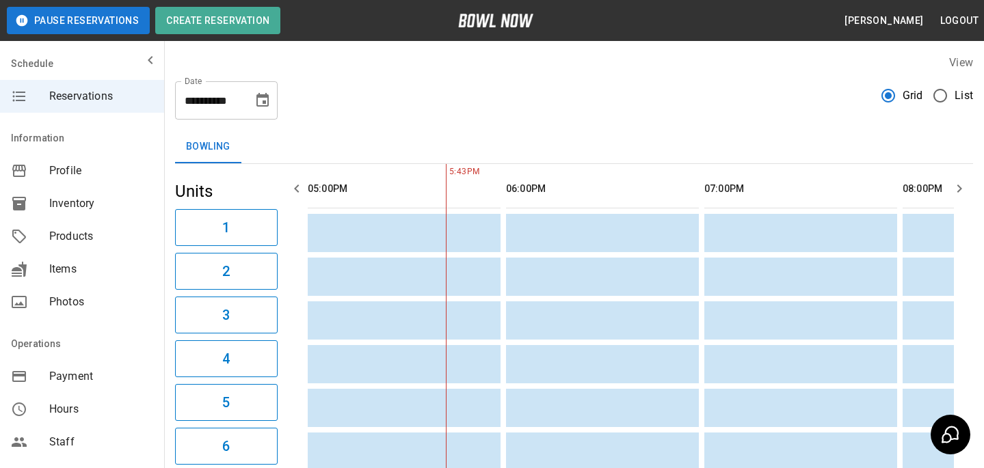
click at [98, 165] on span "Profile" at bounding box center [101, 171] width 104 height 16
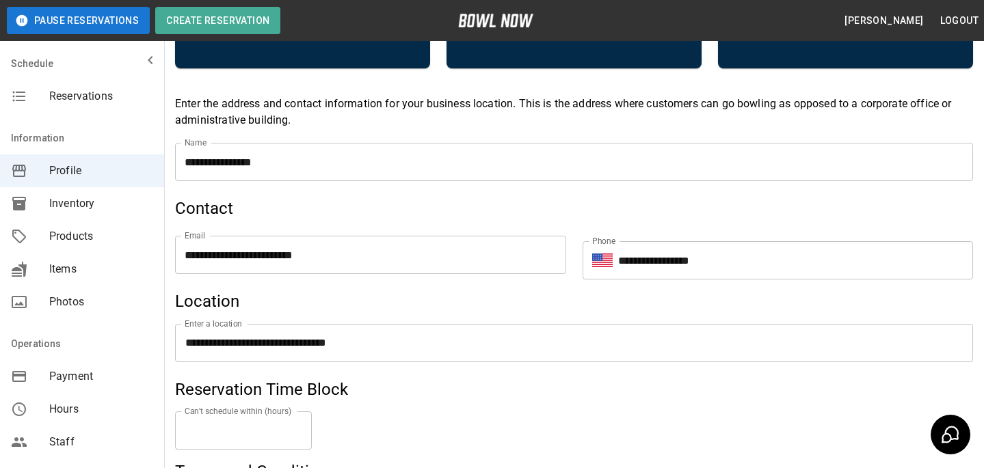
scroll to position [492, 0]
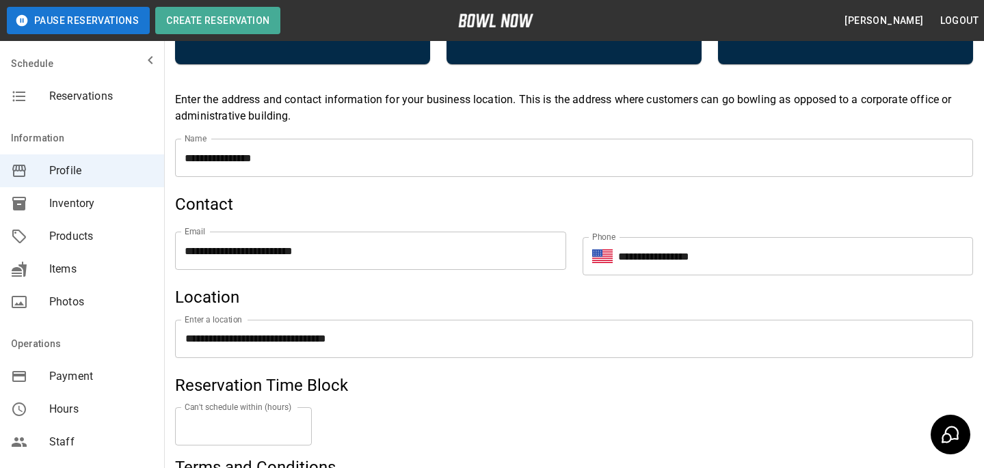
click at [573, 131] on form "**********" at bounding box center [574, 369] width 798 height 483
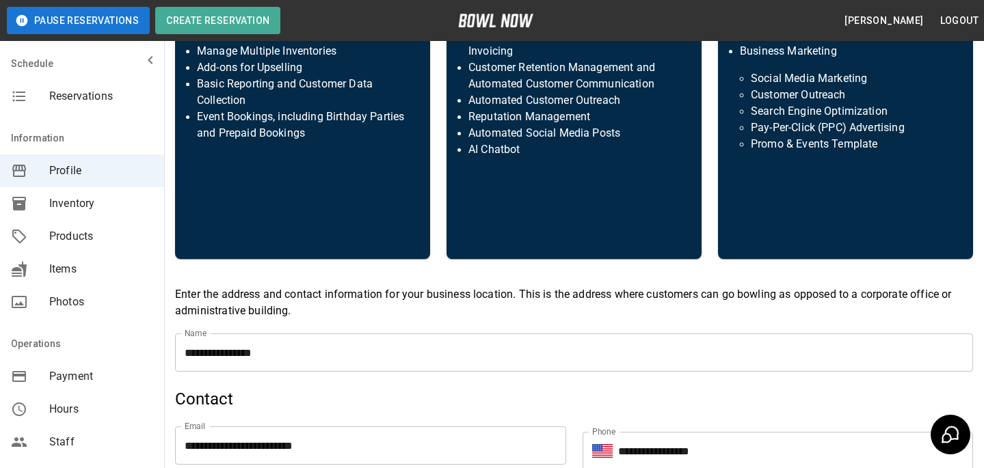
scroll to position [78, 0]
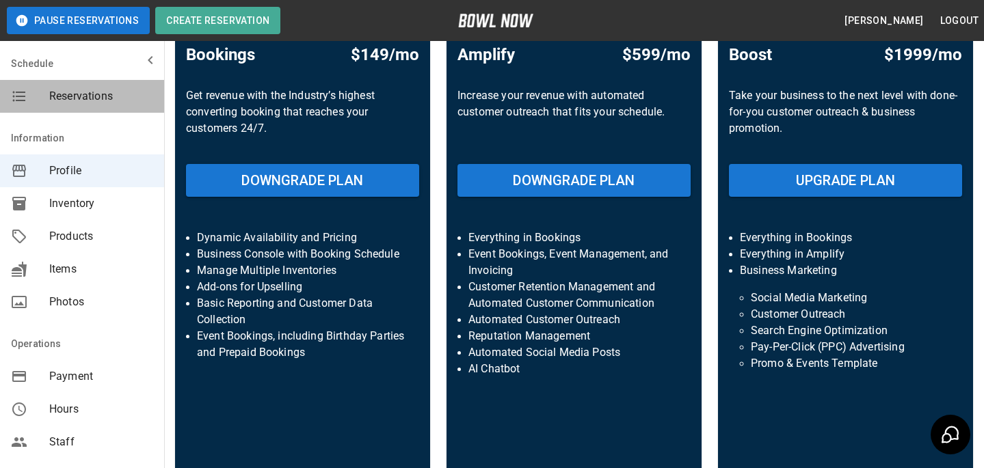
click at [113, 94] on span "Reservations" at bounding box center [101, 96] width 104 height 16
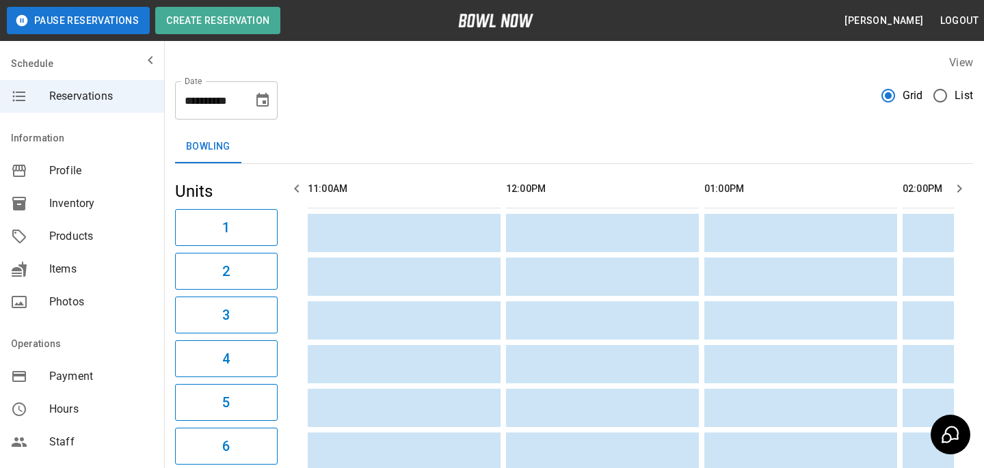
scroll to position [0, 1190]
